Goal: Information Seeking & Learning: Learn about a topic

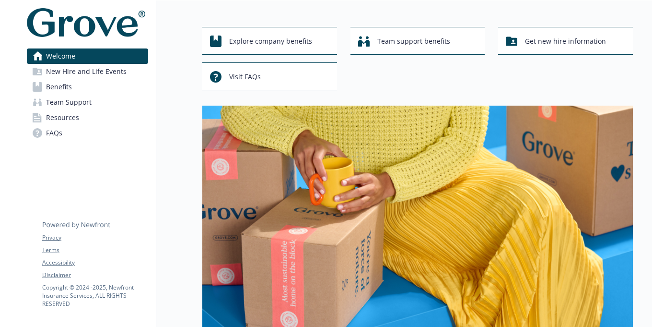
scroll to position [34, 0]
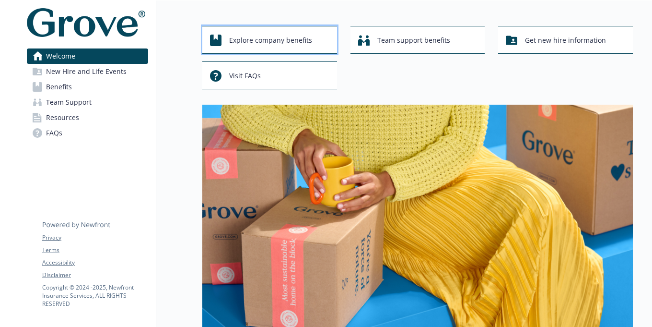
click at [260, 37] on span "Explore company benefits" at bounding box center [270, 40] width 83 height 18
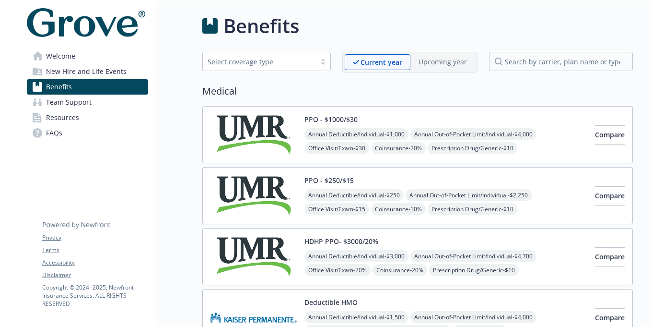
scroll to position [34, 0]
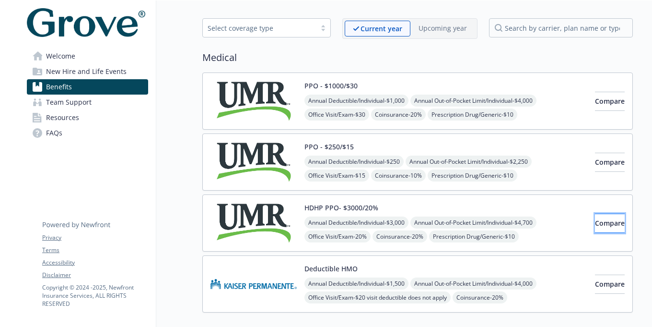
click at [595, 218] on span "Compare" at bounding box center [610, 222] width 30 height 9
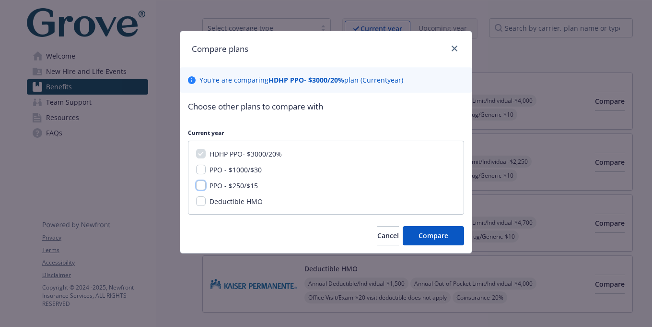
click at [200, 187] on input "PPO - $250/$15" at bounding box center [201, 185] width 10 height 10
checkbox input "true"
click at [419, 236] on span "Compare" at bounding box center [434, 235] width 30 height 9
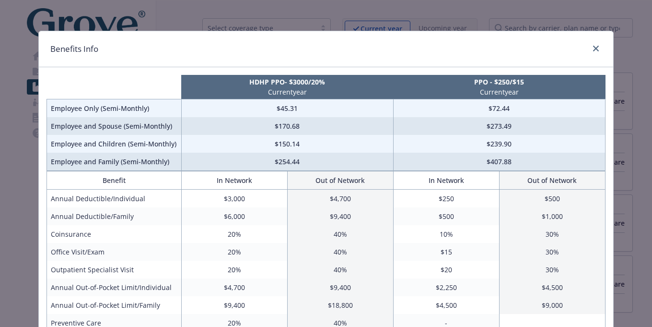
click at [596, 41] on div "Benefits Info" at bounding box center [326, 49] width 574 height 36
click at [595, 48] on icon "close" at bounding box center [596, 49] width 6 height 6
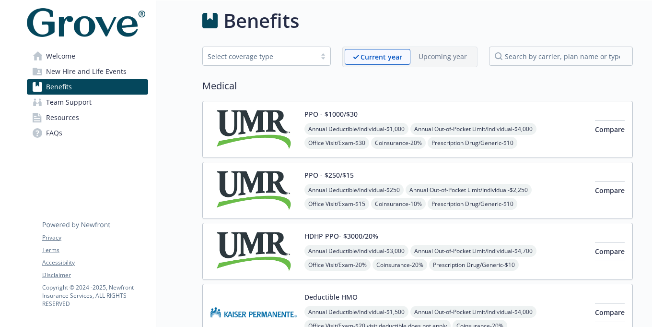
scroll to position [0, 0]
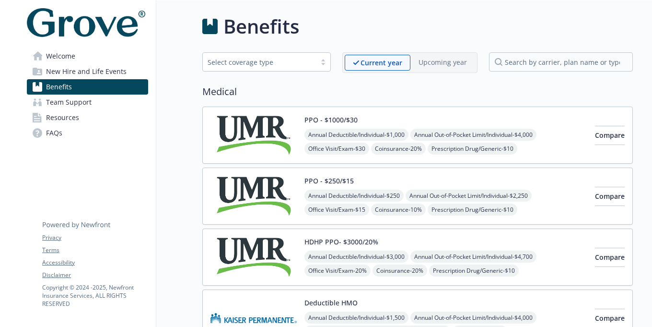
click at [77, 67] on span "New Hire and Life Events" at bounding box center [86, 71] width 81 height 15
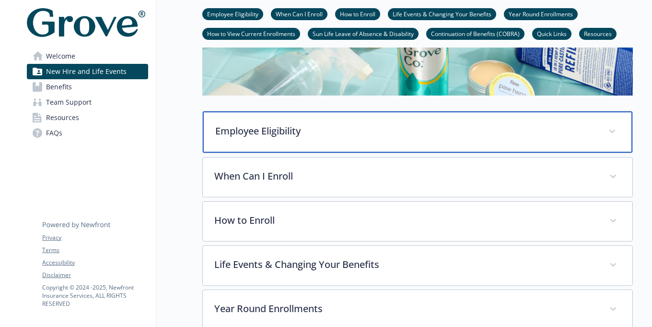
click at [275, 144] on div "Employee Eligibility" at bounding box center [418, 131] width 430 height 41
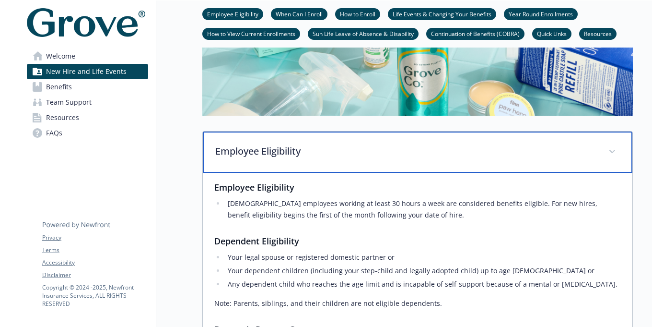
scroll to position [225, 0]
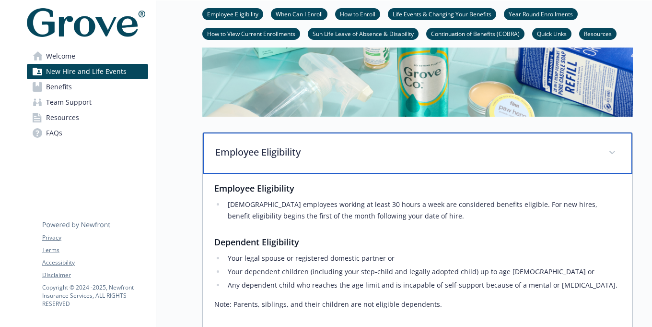
click at [328, 145] on p "Employee Eligibility" at bounding box center [406, 152] width 382 height 14
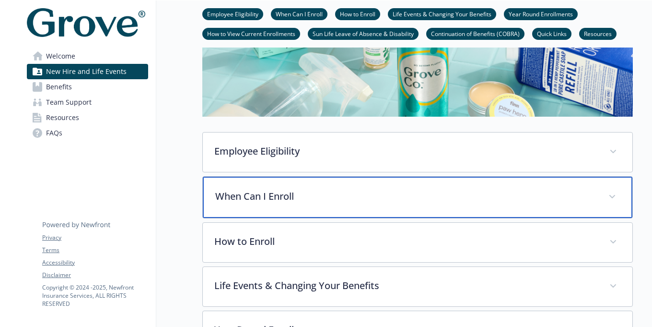
click at [308, 192] on p "When Can I Enroll" at bounding box center [406, 196] width 382 height 14
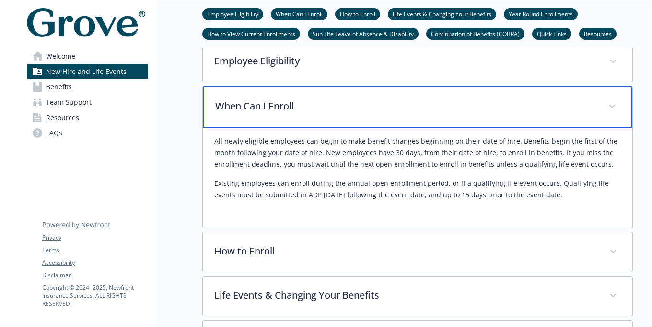
scroll to position [322, 0]
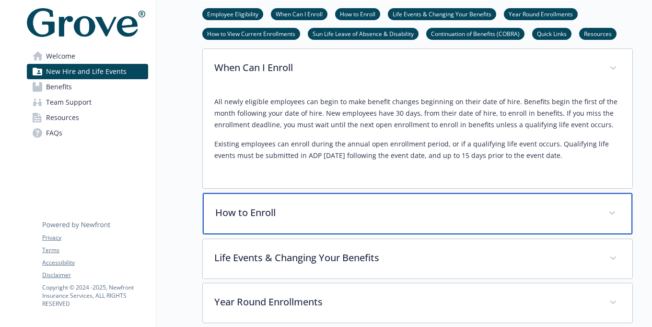
click at [279, 223] on div "How to Enroll" at bounding box center [418, 213] width 430 height 41
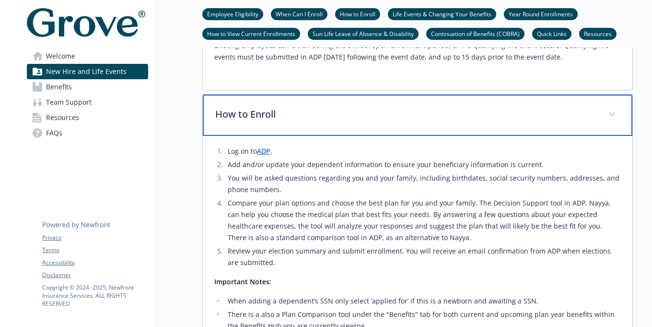
scroll to position [458, 0]
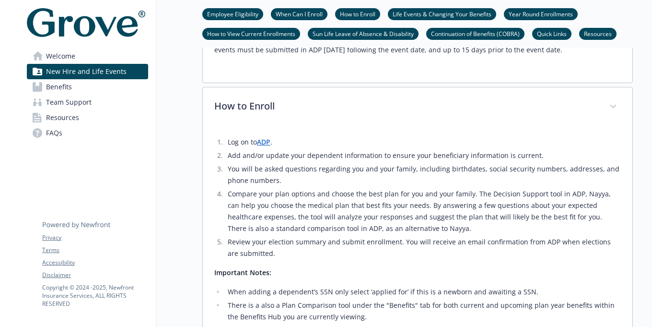
click at [266, 145] on link "ADP" at bounding box center [263, 141] width 13 height 9
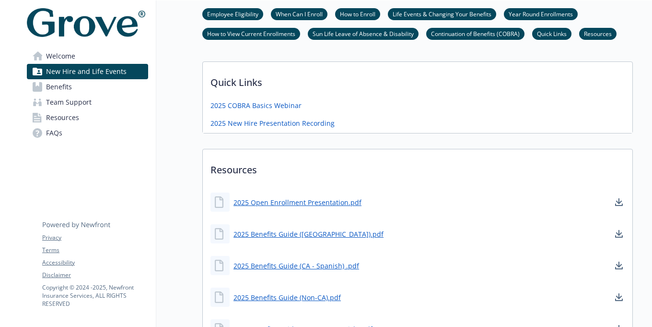
scroll to position [1032, 0]
click at [296, 196] on link "2025 Open Enrollment Presentation.pdf" at bounding box center [299, 202] width 130 height 12
